Goal: Transaction & Acquisition: Purchase product/service

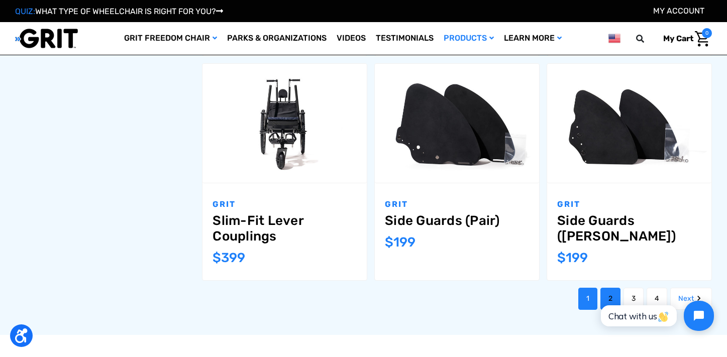
click at [613, 288] on link "2" at bounding box center [610, 299] width 20 height 22
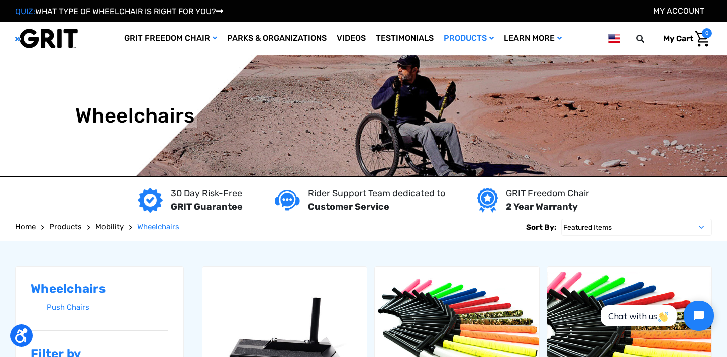
click at [78, 226] on span "Products" at bounding box center [65, 227] width 33 height 9
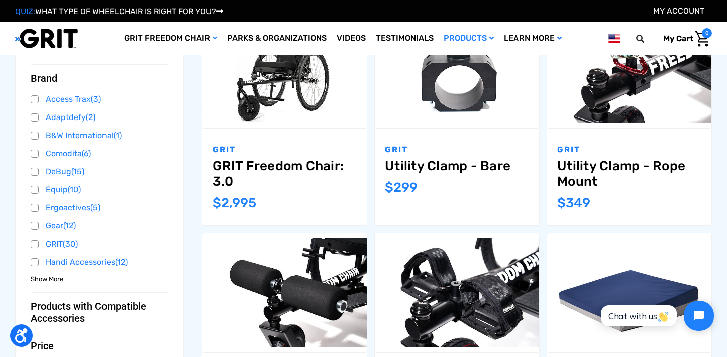
scroll to position [418, 0]
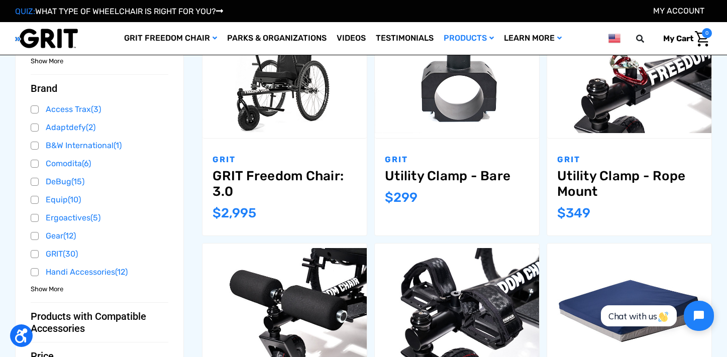
click at [56, 293] on span "Show More" at bounding box center [47, 289] width 33 height 10
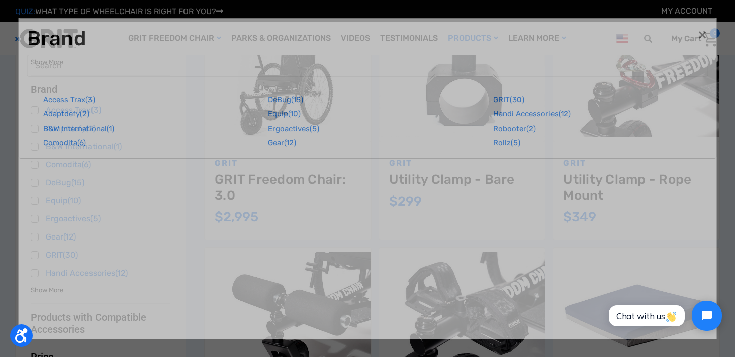
click at [56, 288] on div "Close × brand Access Trax (3) Adaptdefy (2) B&W International (1) Comodita (6) …" at bounding box center [368, 179] width 698 height 322
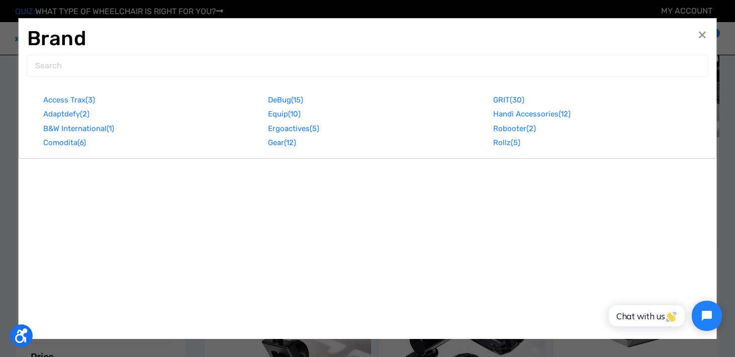
click at [701, 33] on span "×" at bounding box center [701, 34] width 9 height 19
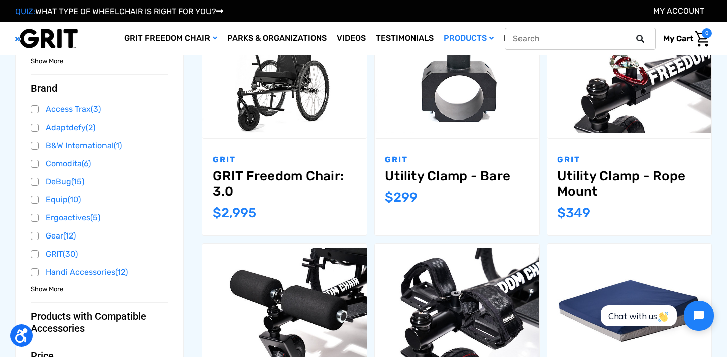
click at [641, 36] on icon at bounding box center [640, 39] width 8 height 8
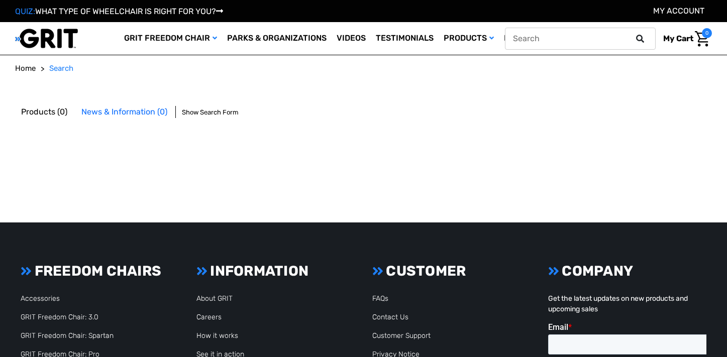
click at [620, 38] on input "text" at bounding box center [580, 39] width 151 height 22
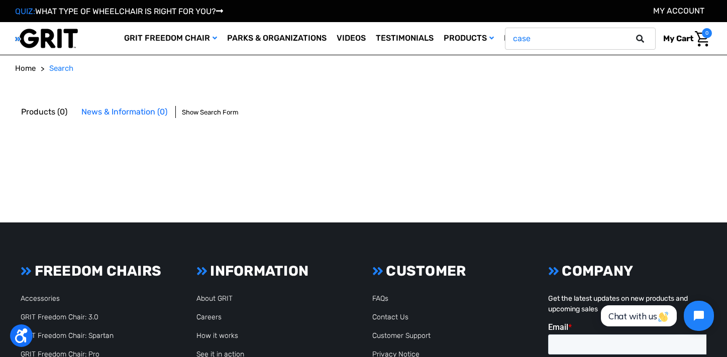
type input "case"
click at [642, 38] on button at bounding box center [643, 38] width 20 height 9
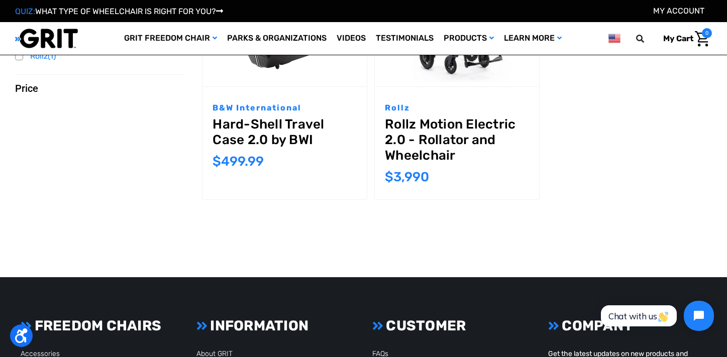
scroll to position [132, 0]
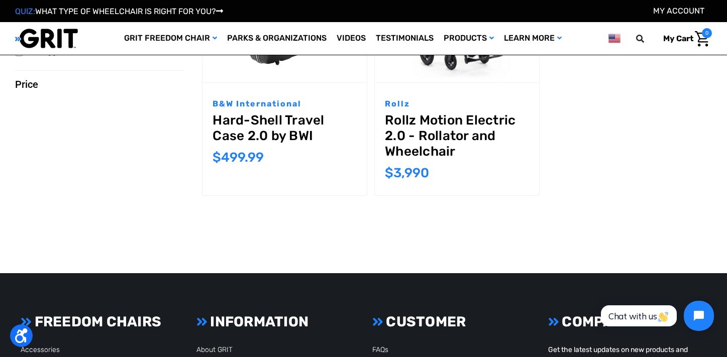
click at [279, 129] on link "Hard-Shell Travel Case 2.0 by BWI" at bounding box center [285, 128] width 144 height 31
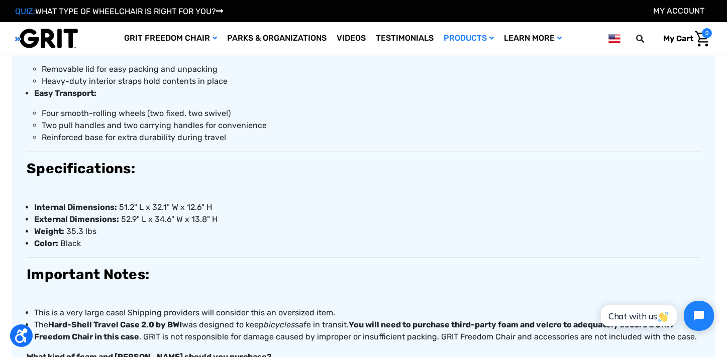
scroll to position [638, 0]
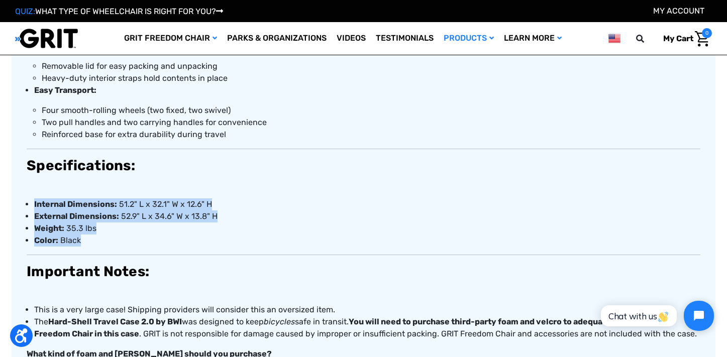
drag, startPoint x: 110, startPoint y: 239, endPoint x: 30, endPoint y: 201, distance: 88.8
click at [30, 201] on ul "Internal Dimensions: 51.2" L x 32.1" W x 12.6" H ​ External Dimensions: 52.9" L…" at bounding box center [364, 222] width 674 height 48
copy ul "Internal Dimensions: 51.2" L x 32.1" W x 12.6" H ​ External Dimensions: 52.9" L…"
